Goal: Check status: Check status

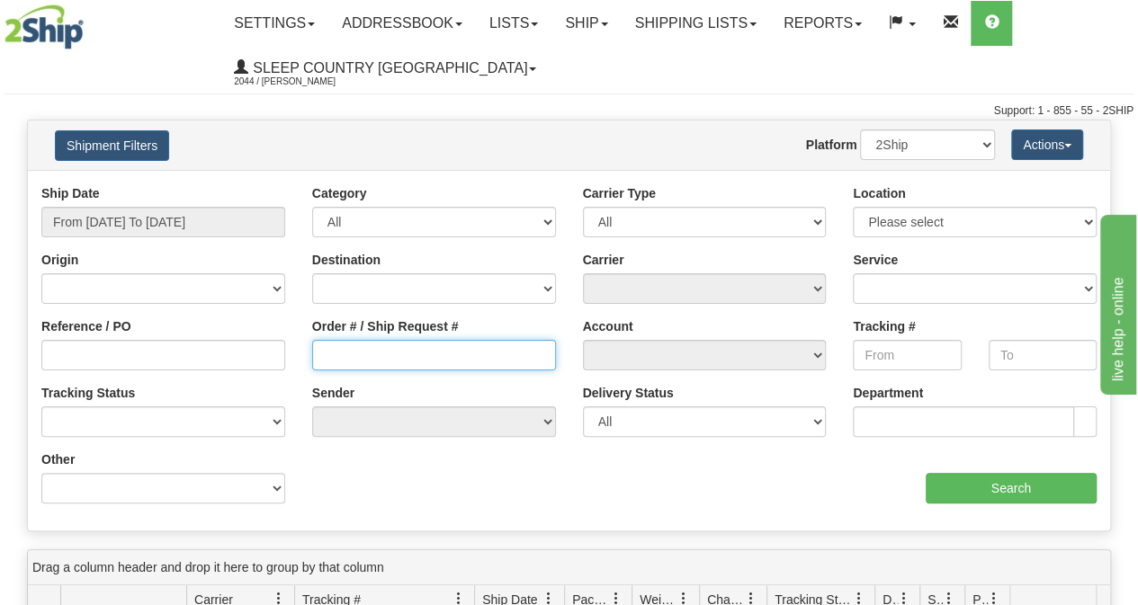
click at [458, 348] on input "Order # / Ship Request #" at bounding box center [434, 355] width 244 height 31
paste input "379H830101"
type input "379H830101"
drag, startPoint x: 175, startPoint y: 187, endPoint x: 169, endPoint y: 224, distance: 37.3
click at [175, 193] on div "Ship Date From 08/27/2025 To 08/28/2025" at bounding box center [163, 210] width 244 height 53
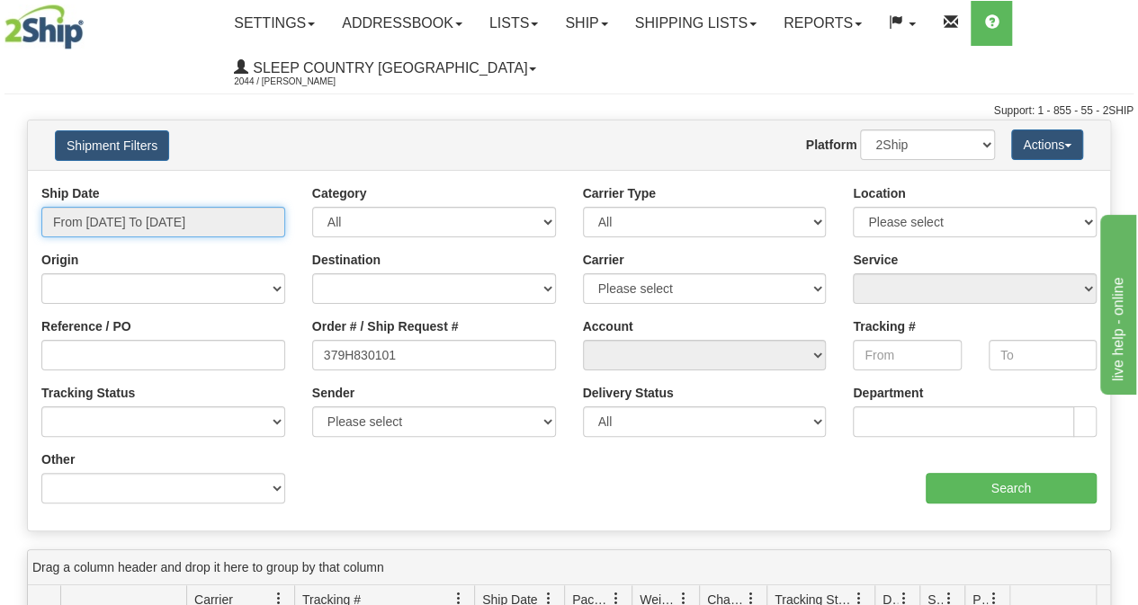
click at [168, 226] on input "From [DATE] To [DATE]" at bounding box center [163, 222] width 244 height 31
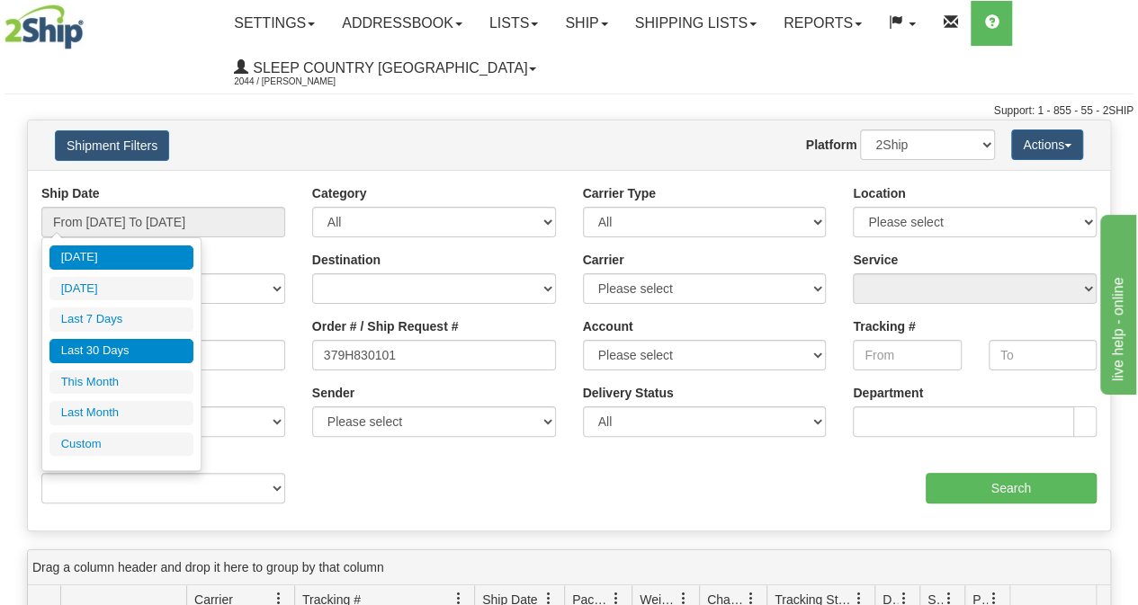
click at [146, 359] on li "Last 30 Days" at bounding box center [121, 351] width 144 height 24
type input "From 07/30/2025 To 08/28/2025"
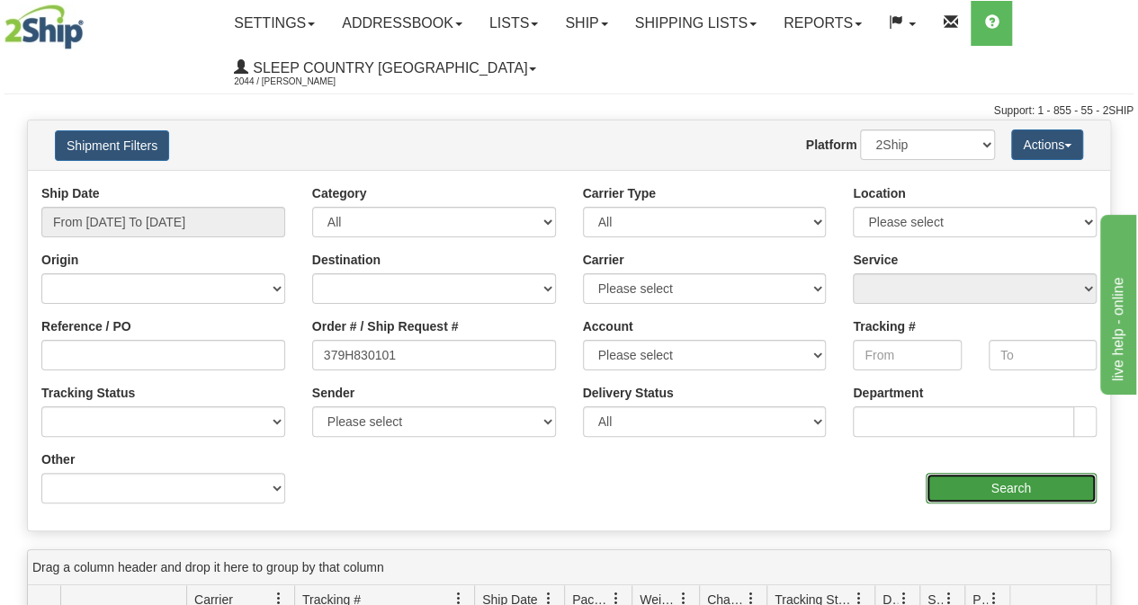
click at [993, 485] on input "Search" at bounding box center [1012, 488] width 172 height 31
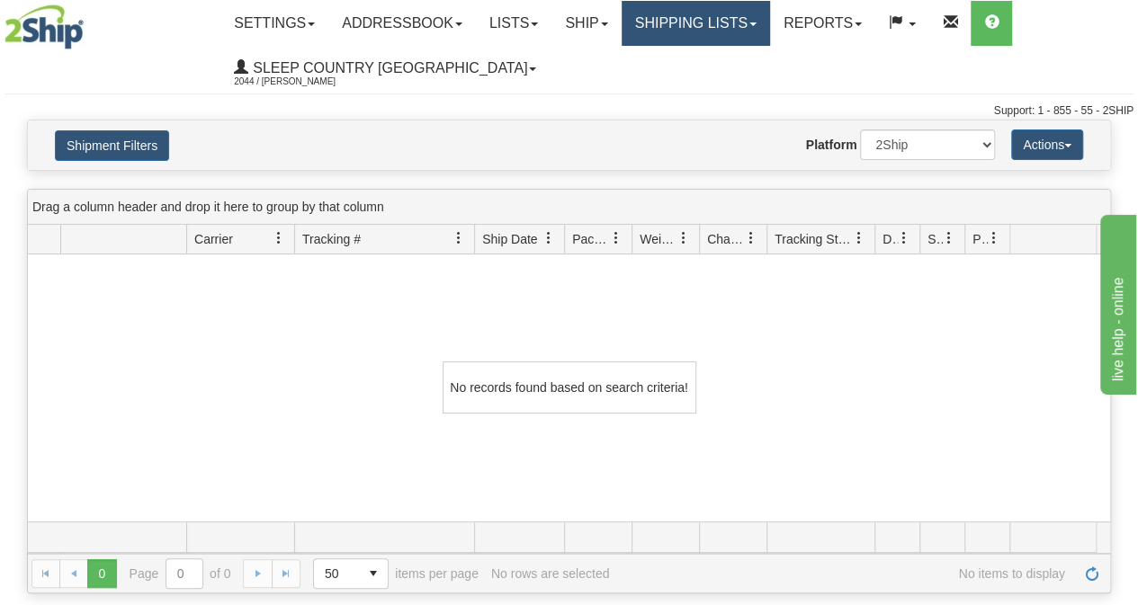
click at [686, 22] on link "Shipping lists" at bounding box center [696, 23] width 148 height 45
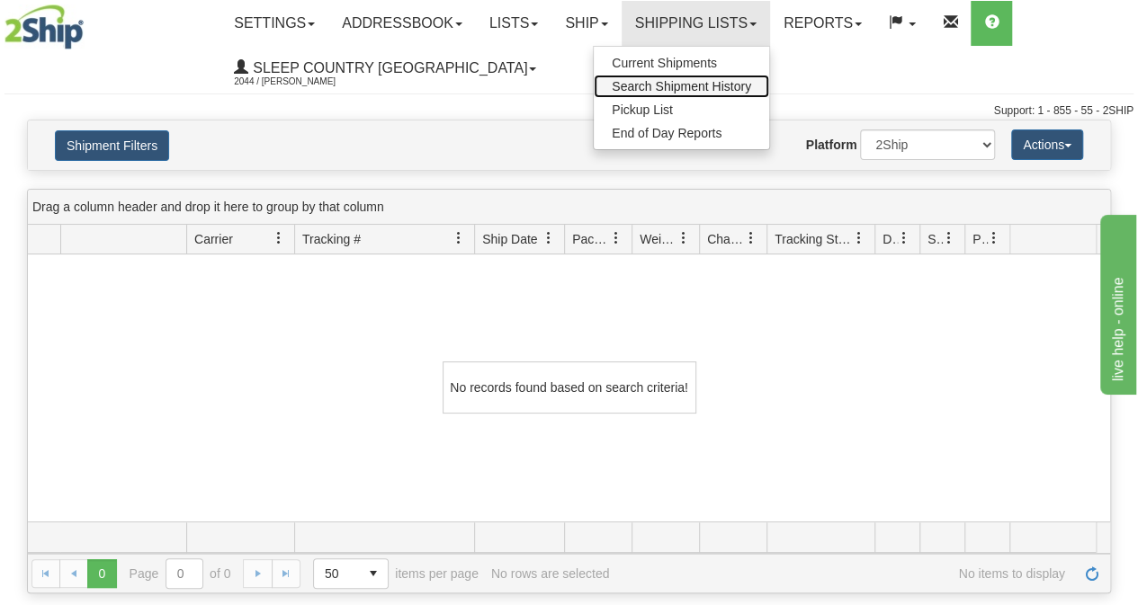
click at [654, 90] on span "Search Shipment History" at bounding box center [681, 86] width 139 height 14
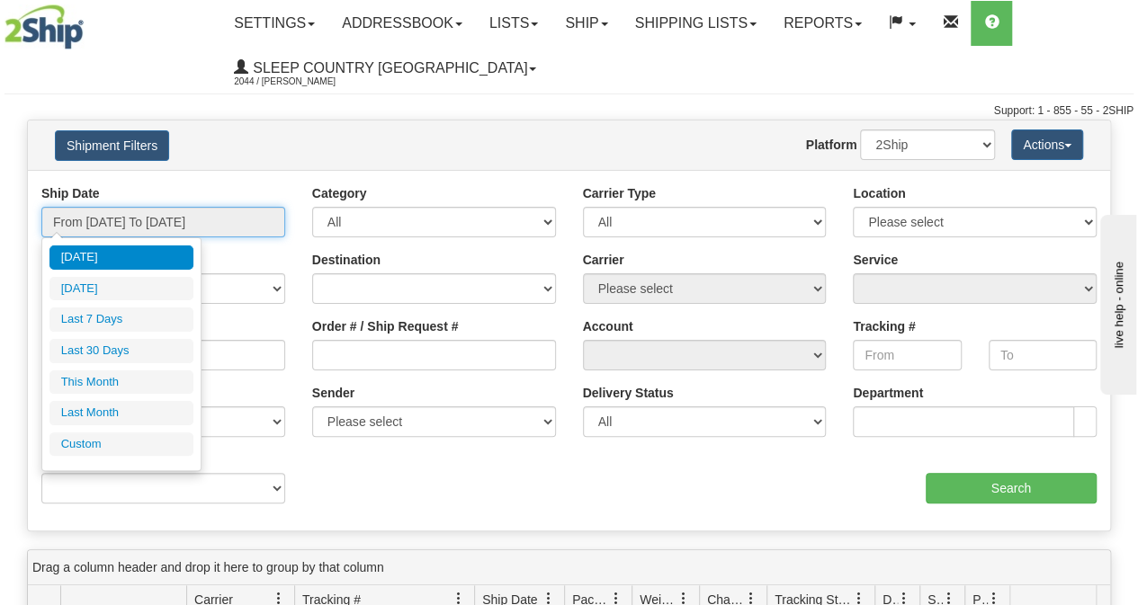
click at [121, 211] on input "From [DATE] To [DATE]" at bounding box center [163, 222] width 244 height 31
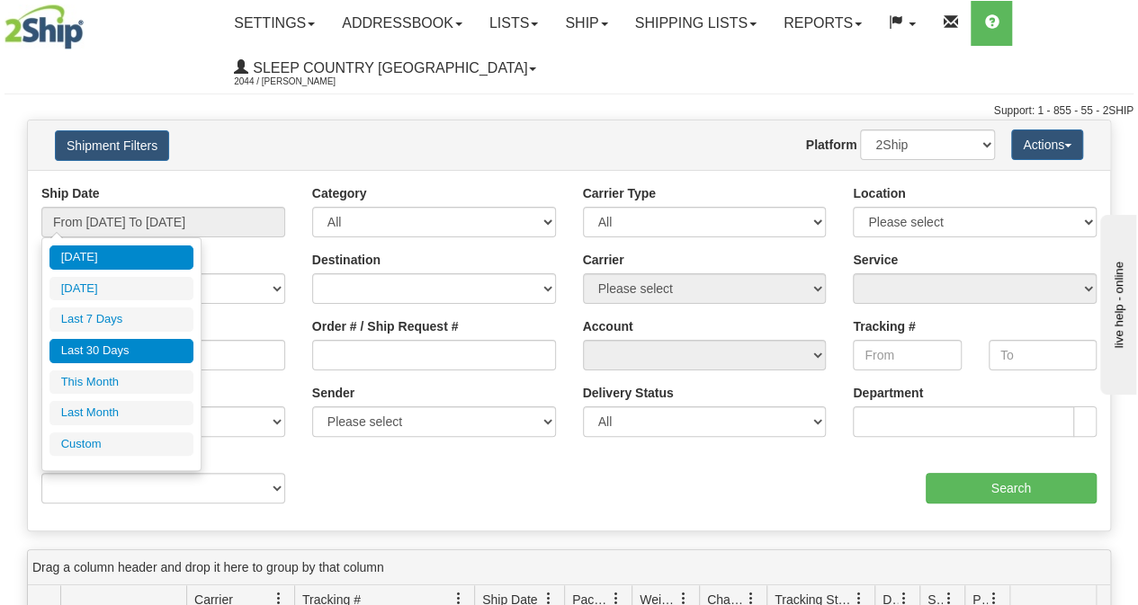
click at [112, 348] on li "Last 30 Days" at bounding box center [121, 351] width 144 height 24
type input "From 07/30/2025 To 08/28/2025"
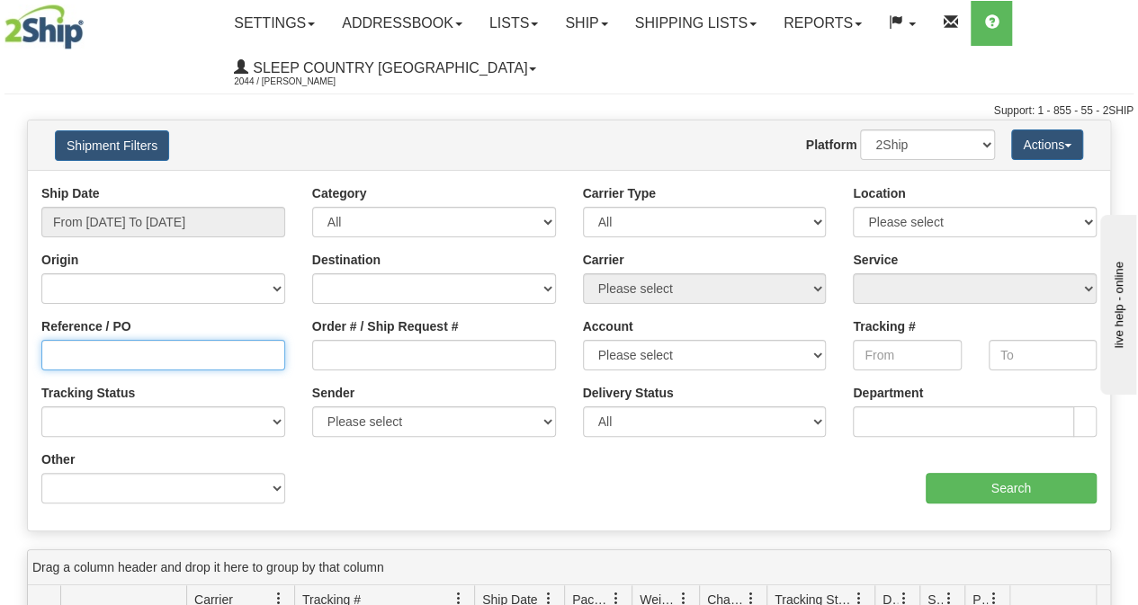
click at [108, 355] on input "Reference / PO" at bounding box center [163, 355] width 244 height 31
paste input "379H830101"
click at [49, 351] on input "379H830101" at bounding box center [163, 355] width 244 height 31
type input "379H830101"
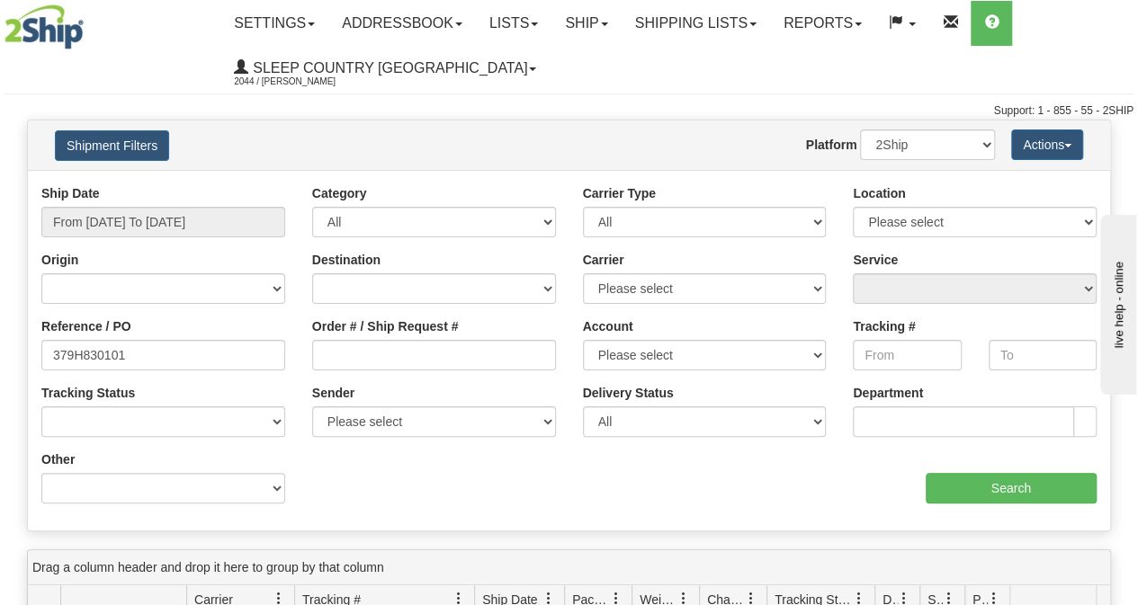
click at [1057, 465] on div "aaa Search" at bounding box center [840, 477] width 542 height 53
click at [1055, 473] on input "Search" at bounding box center [1012, 488] width 172 height 31
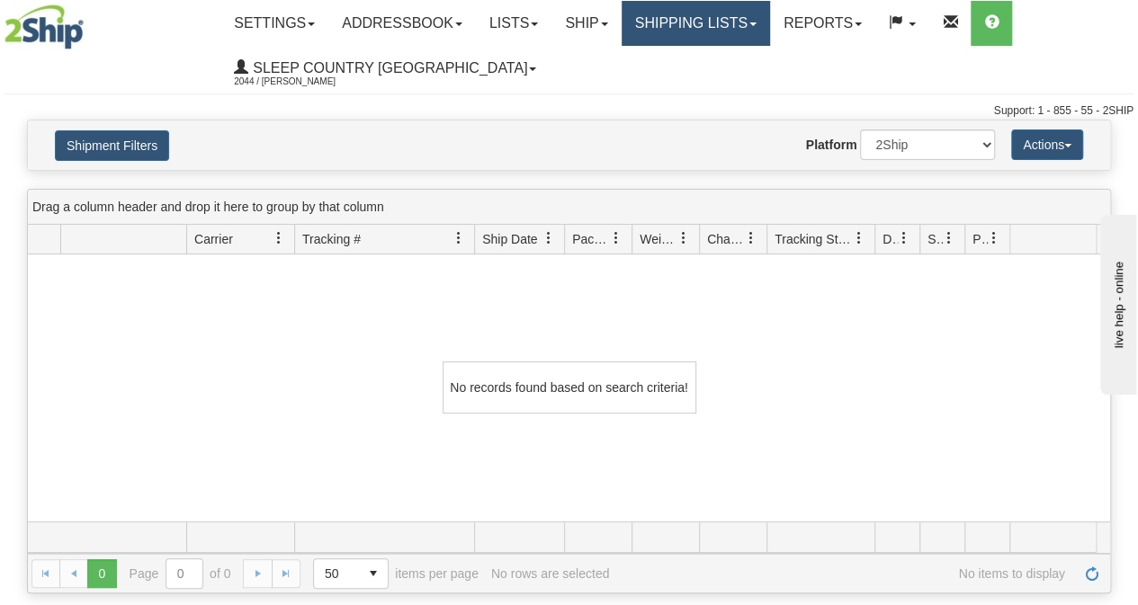
click at [695, 15] on link "Shipping lists" at bounding box center [696, 23] width 148 height 45
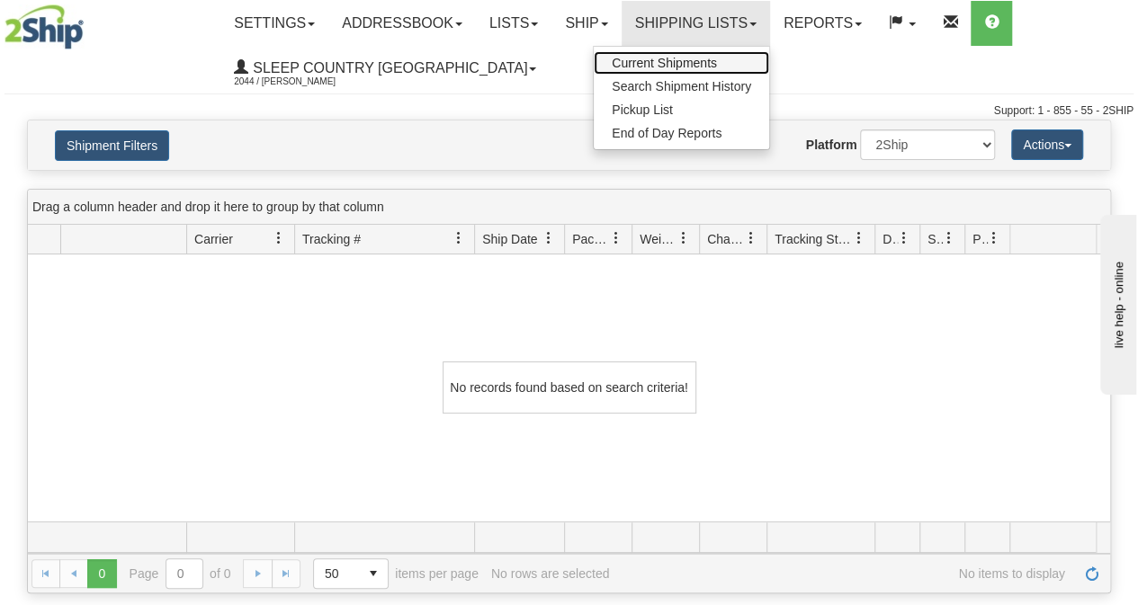
click at [679, 71] on link "Current Shipments" at bounding box center [681, 62] width 175 height 23
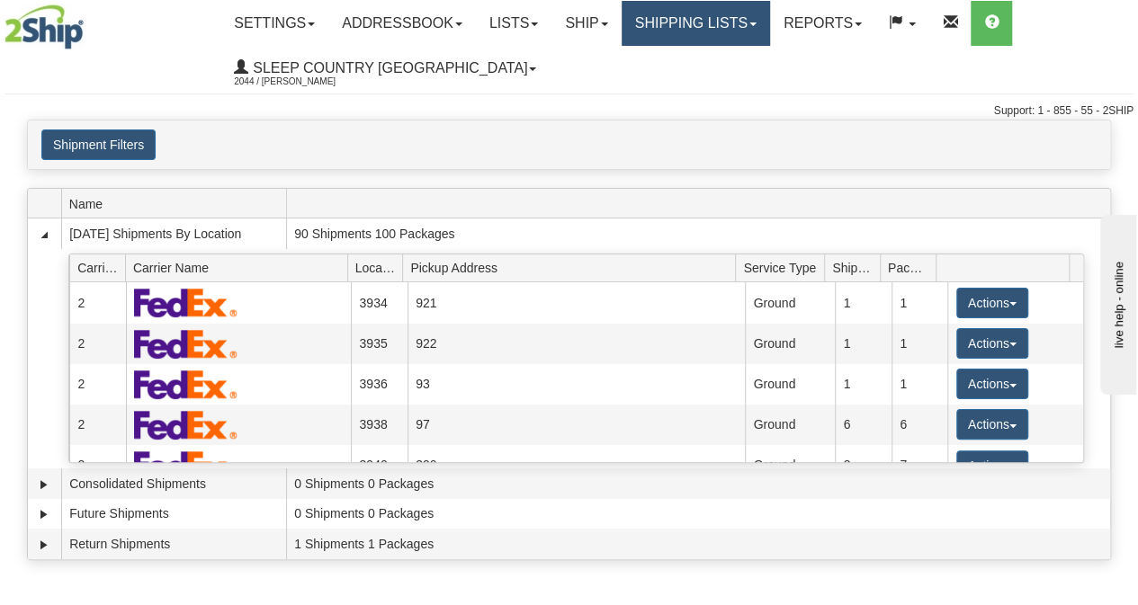
drag, startPoint x: 661, startPoint y: 17, endPoint x: 666, endPoint y: 54, distance: 37.2
click at [662, 18] on link "Shipping lists" at bounding box center [696, 23] width 148 height 45
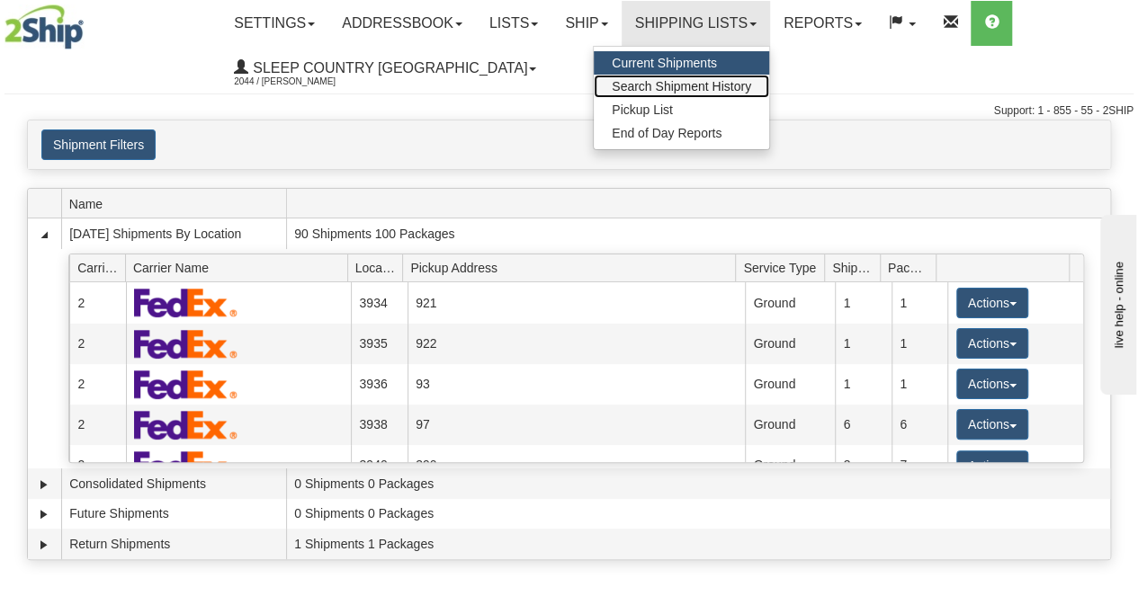
click at [668, 75] on link "Search Shipment History" at bounding box center [681, 86] width 175 height 23
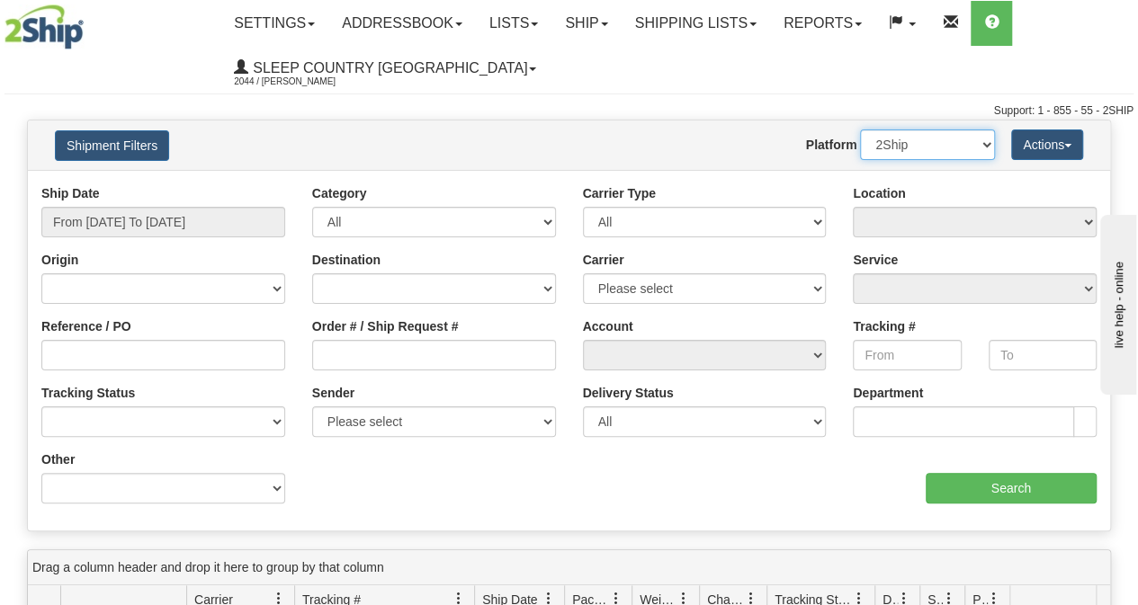
click at [888, 137] on select "2Ship Imported" at bounding box center [927, 145] width 135 height 31
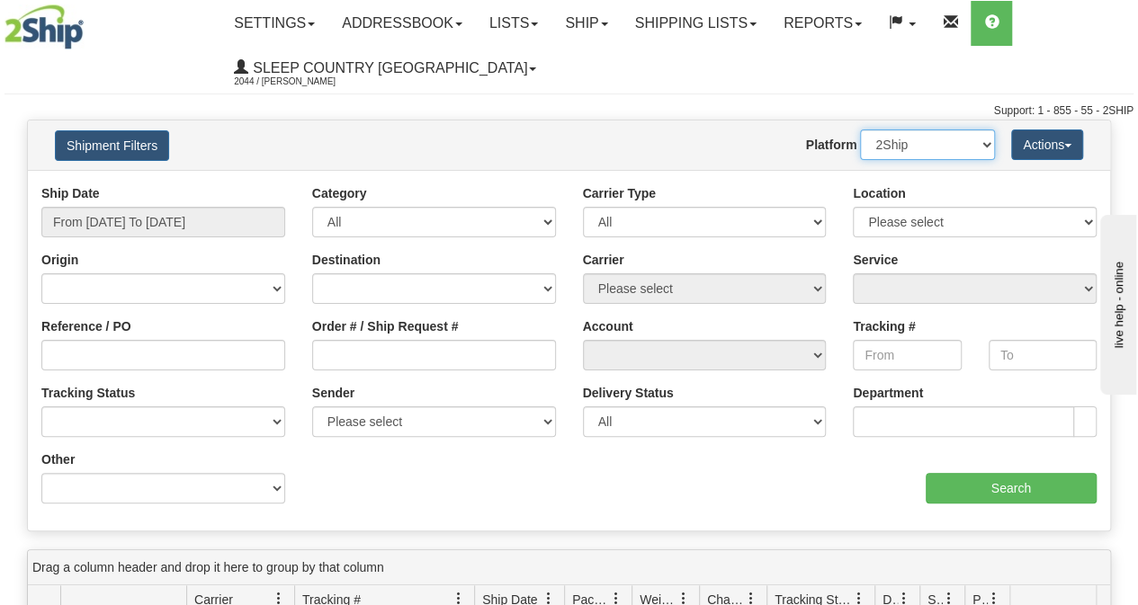
click at [888, 138] on select "2Ship Imported" at bounding box center [927, 145] width 135 height 31
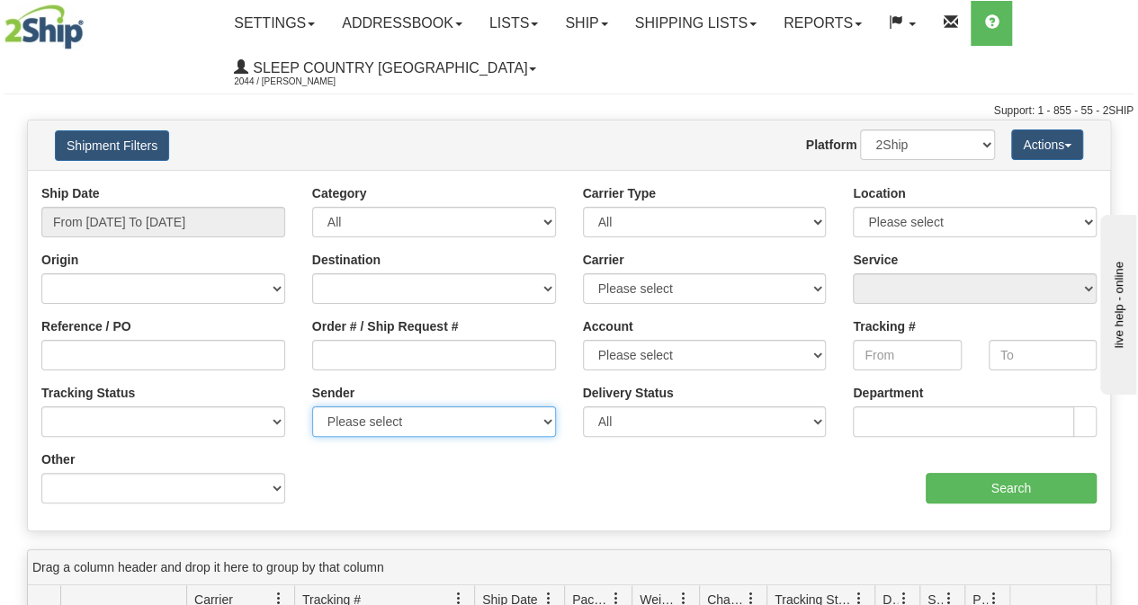
click at [446, 435] on select "Please select Sleep Country [GEOGRAPHIC_DATA], [PERSON_NAME] , ([GEOGRAPHIC_DAT…" at bounding box center [434, 422] width 244 height 31
click at [582, 501] on div "aaa Search" at bounding box center [840, 477] width 542 height 53
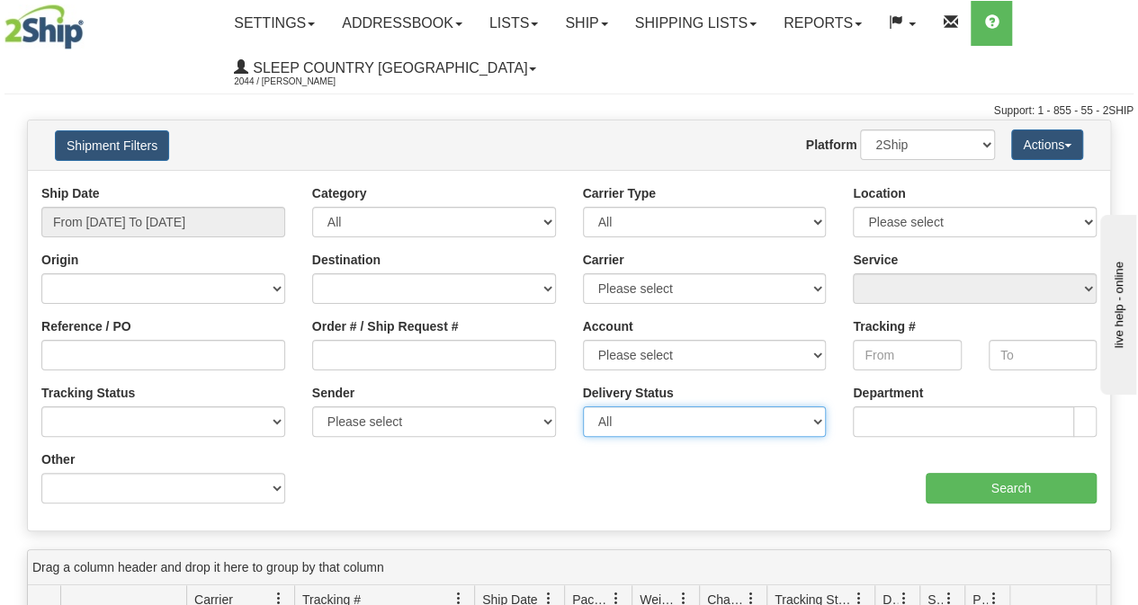
click at [629, 420] on select "All Unknown On Time Late" at bounding box center [705, 422] width 244 height 31
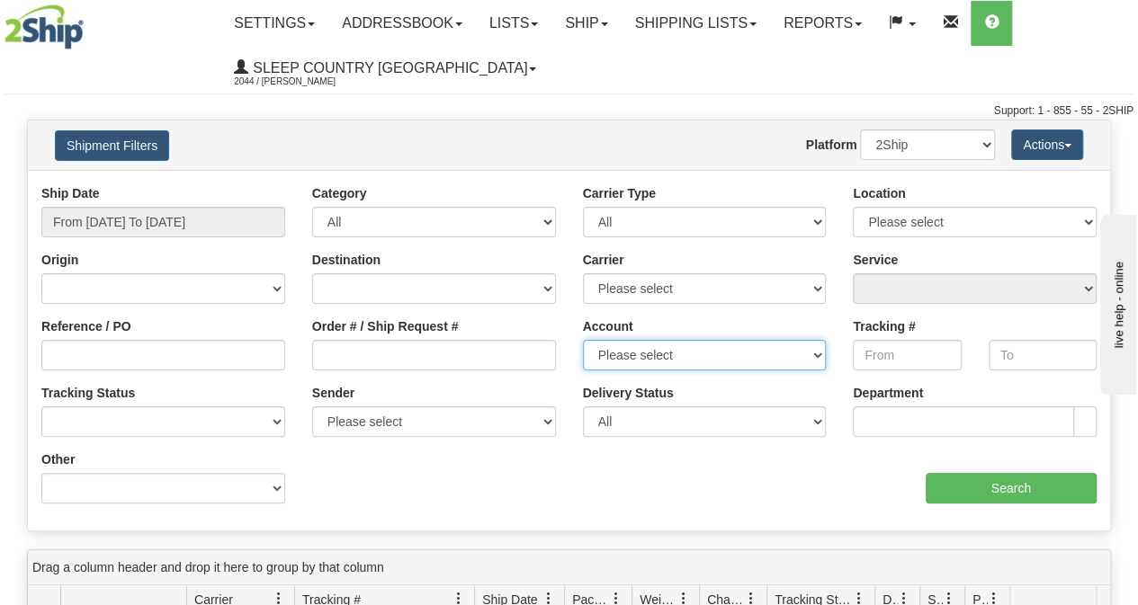
click at [677, 349] on select "Please select [GEOGRAPHIC_DATA] Post 300 Purolator Sleep Country [GEOGRAPHIC_DA…" at bounding box center [705, 355] width 244 height 31
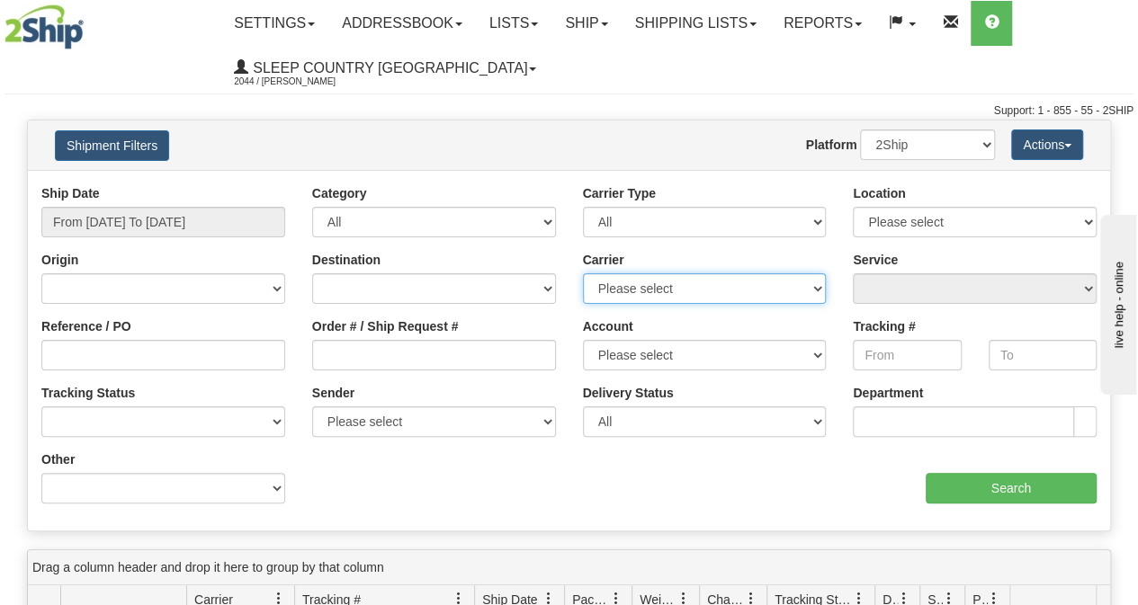
click at [642, 282] on select "Please select [GEOGRAPHIC_DATA] Post Canpar FedEx Express® My Carrier Purolator…" at bounding box center [705, 288] width 244 height 31
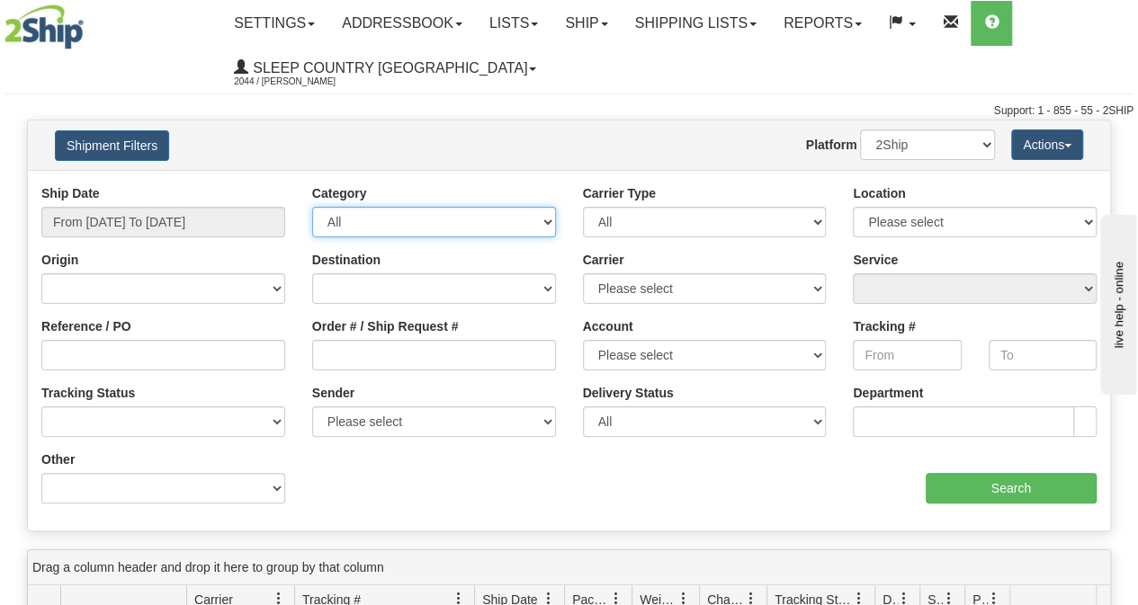
click at [381, 222] on select "All Inbound Outbound" at bounding box center [434, 222] width 244 height 31
click at [382, 222] on select "All Inbound Outbound" at bounding box center [434, 222] width 244 height 31
click at [937, 200] on div "Location Please select [GEOGRAPHIC_DATA] 921 922 93 94 97 390 915 916 98 902 95…" at bounding box center [975, 210] width 244 height 53
click at [937, 205] on div "Location Please select [GEOGRAPHIC_DATA] 921 922 93 94 97 390 915 916 98 902 95…" at bounding box center [975, 210] width 244 height 53
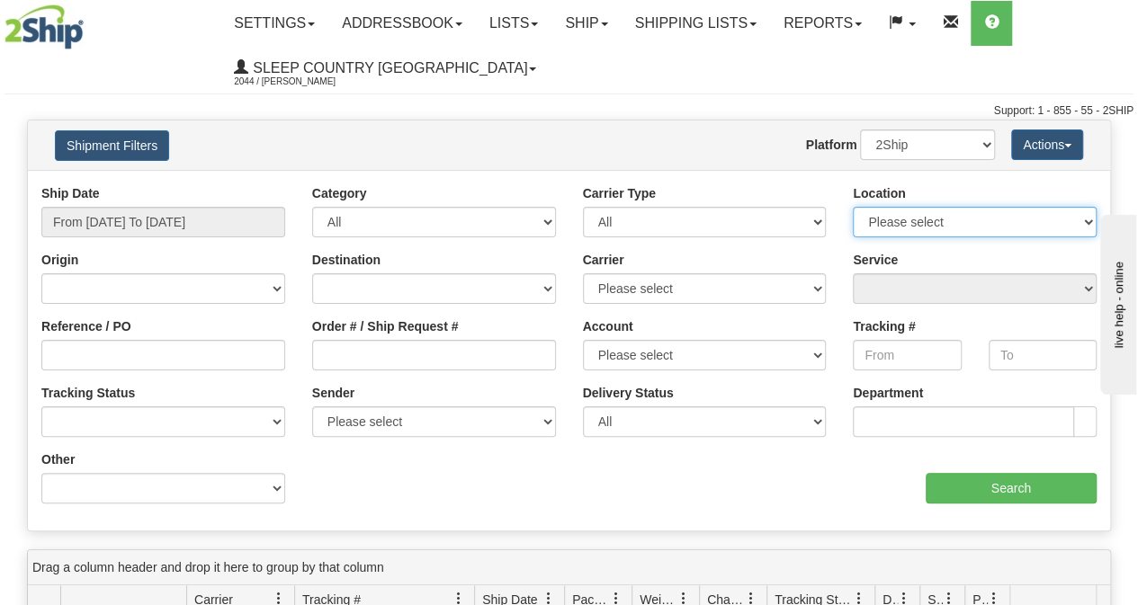
click at [936, 208] on select "Please select [GEOGRAPHIC_DATA] 921 922 93 94 97 390 915 916 98 902 95 96 90 91…" at bounding box center [975, 222] width 244 height 31
click at [936, 211] on select "Please select [GEOGRAPHIC_DATA] 921 922 93 94 97 390 915 916 98 902 95 96 90 91…" at bounding box center [975, 222] width 244 height 31
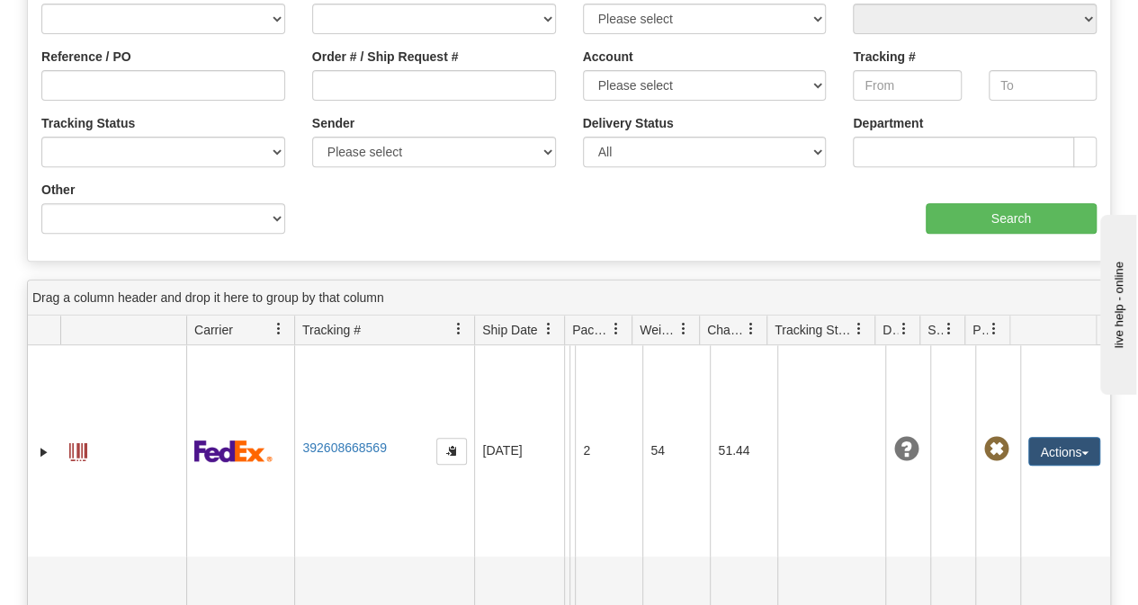
scroll to position [180, 0]
